Goal: Task Accomplishment & Management: Manage account settings

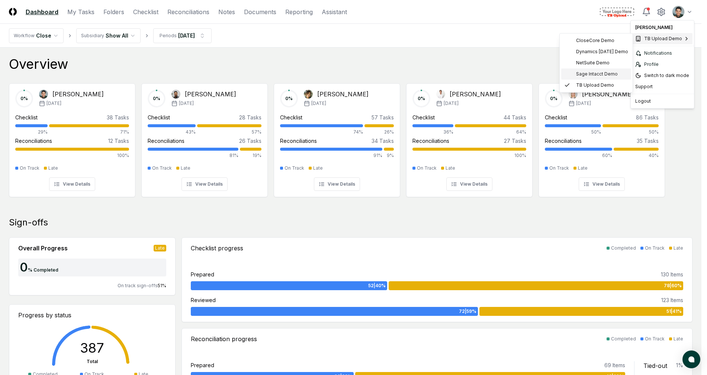
click at [599, 71] on span "Sage Intacct Demo" at bounding box center [597, 74] width 42 height 7
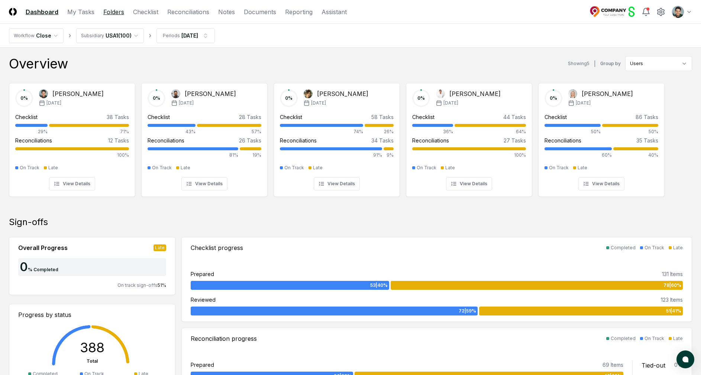
click at [112, 11] on link "Folders" at bounding box center [113, 11] width 21 height 9
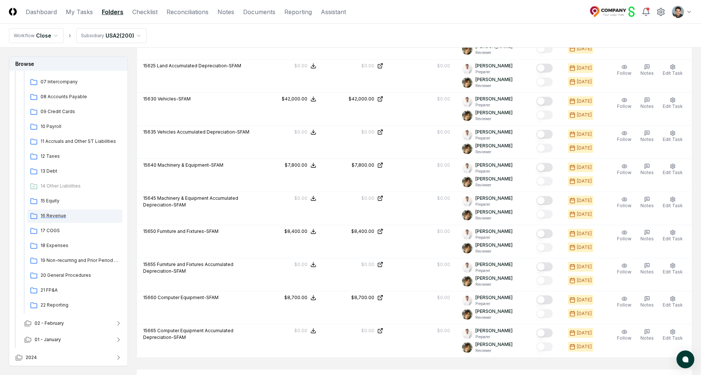
scroll to position [752, 0]
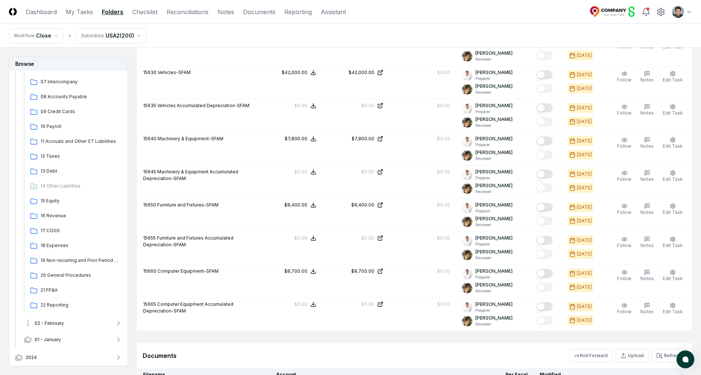
click at [53, 320] on span "02 - February" at bounding box center [49, 323] width 29 height 7
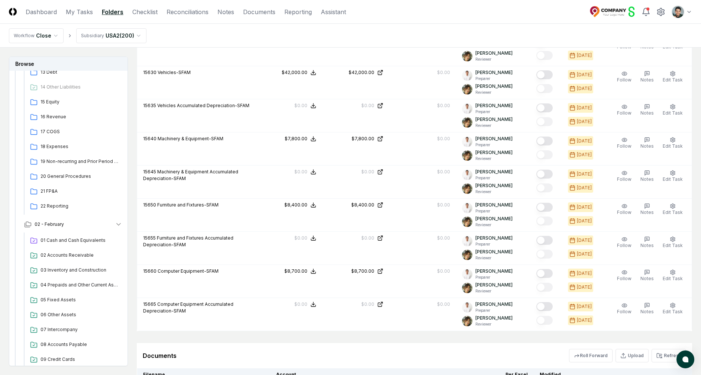
scroll to position [494, 0]
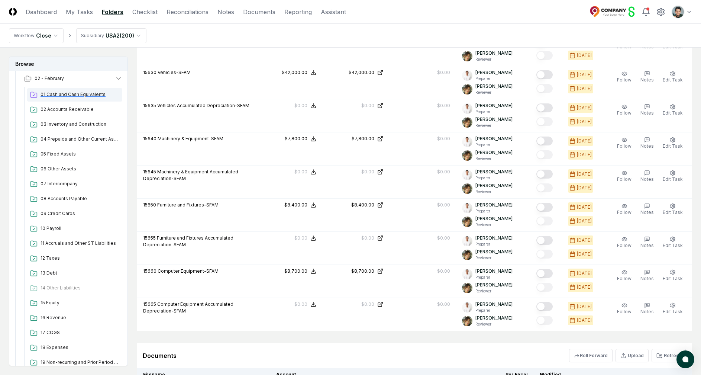
click at [81, 94] on span "01 Cash and Cash Equivalents" at bounding box center [80, 94] width 79 height 7
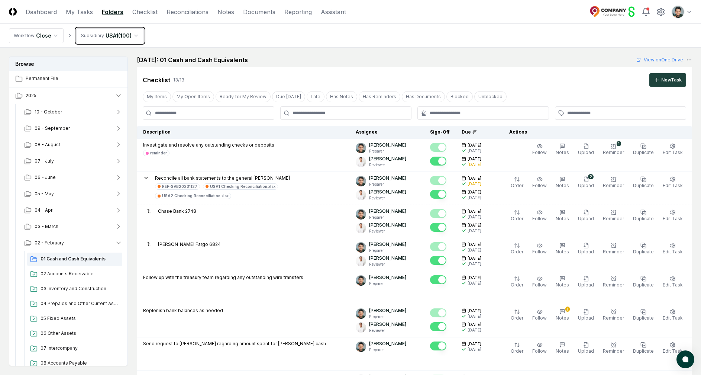
scroll to position [633, 0]
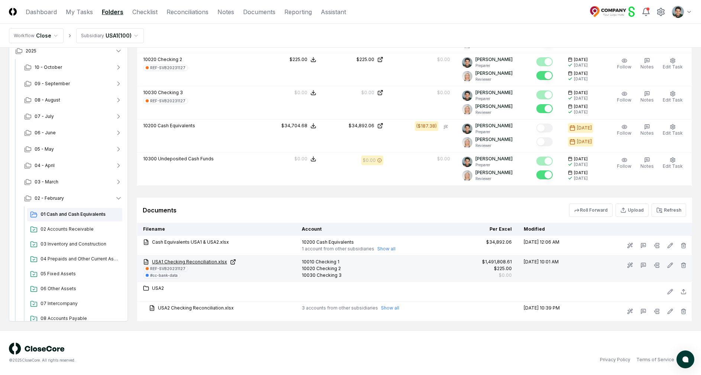
click at [183, 262] on link "USA1 Checking Reconciliation.xlsx" at bounding box center [216, 261] width 147 height 7
click at [165, 267] on div "REF-SVB20231127" at bounding box center [167, 269] width 35 height 6
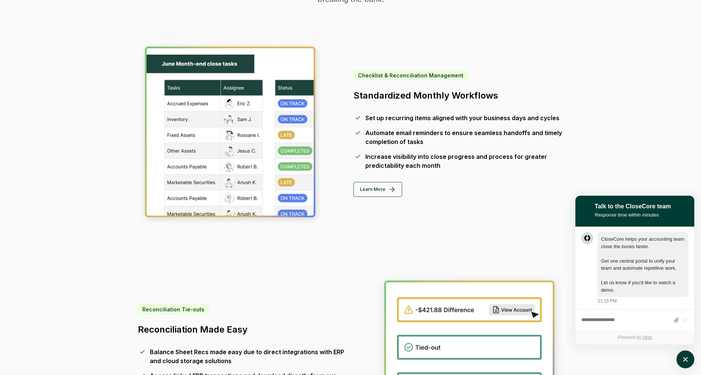
scroll to position [0, 0]
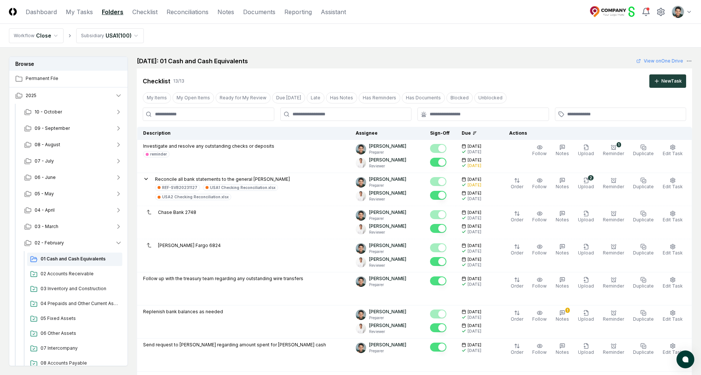
click at [368, 61] on div "February 2025: 01 Cash and Cash Equivalents View on One Drive" at bounding box center [414, 61] width 555 height 9
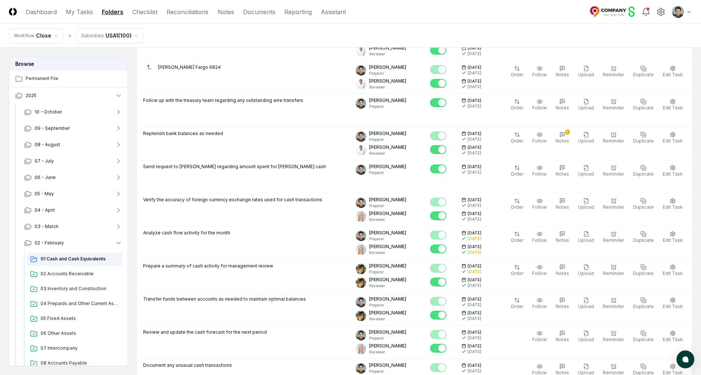
scroll to position [105, 0]
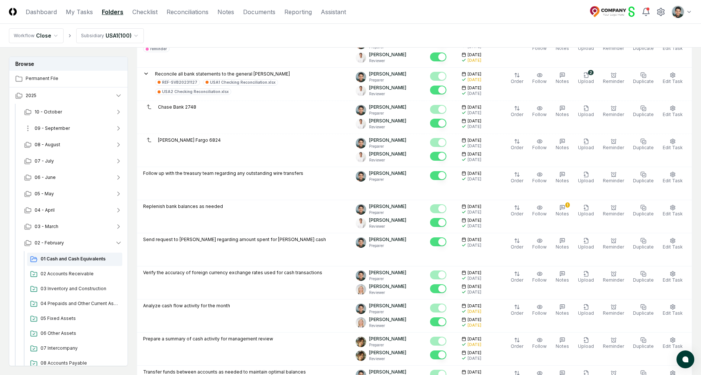
click at [63, 129] on span "09 - September" at bounding box center [52, 128] width 35 height 7
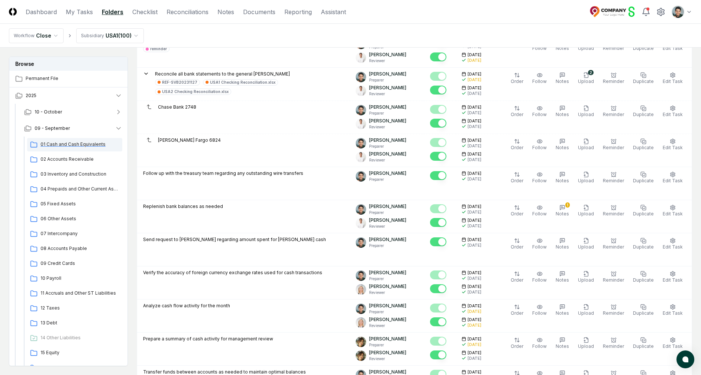
click at [65, 144] on span "01 Cash and Cash Equivalents" at bounding box center [80, 144] width 79 height 7
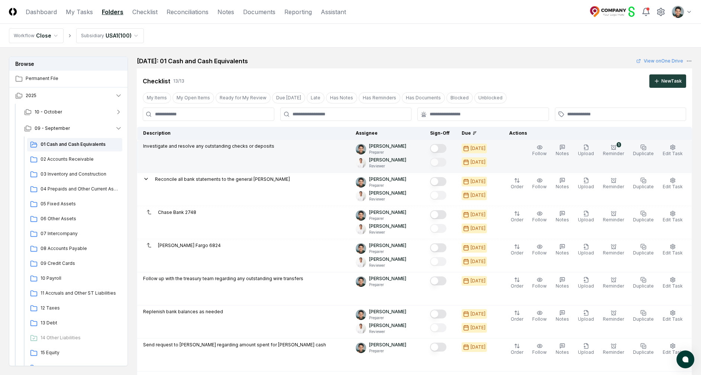
click at [446, 151] on button "Mark complete" at bounding box center [438, 148] width 16 height 9
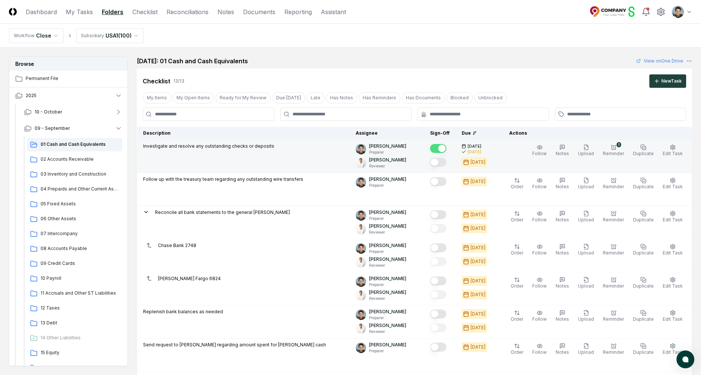
click at [457, 59] on div "September 2025: 01 Cash and Cash Equivalents View on One Drive" at bounding box center [414, 61] width 555 height 9
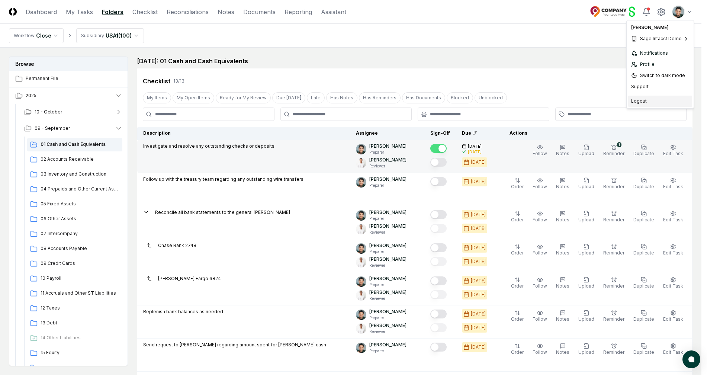
click at [648, 98] on div "Logout" at bounding box center [660, 101] width 64 height 11
